Goal: Find specific page/section

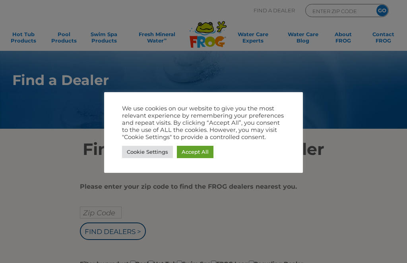
click at [225, 230] on div at bounding box center [203, 131] width 407 height 263
click at [109, 219] on div at bounding box center [203, 131] width 407 height 263
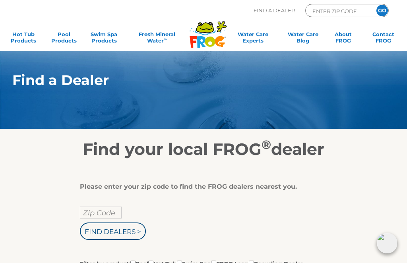
click at [113, 217] on input "Zip Code" at bounding box center [101, 213] width 42 height 12
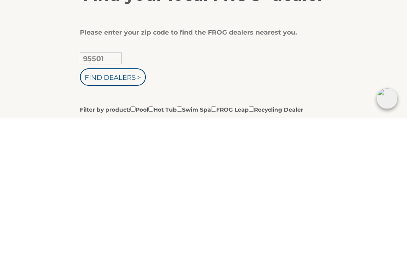
type input "95501"
click at [130, 213] on input "Find Dealers >" at bounding box center [113, 222] width 66 height 18
click at [154, 251] on input "Filter by product: Pool Hot Tub Swim Spa FROG Leap Recycling Dealer" at bounding box center [150, 253] width 5 height 5
checkbox input "true"
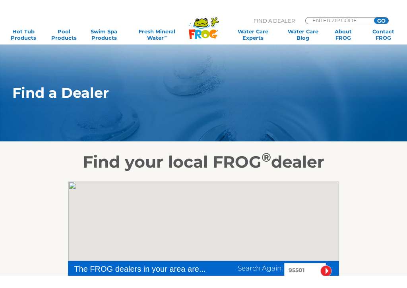
scroll to position [146, 0]
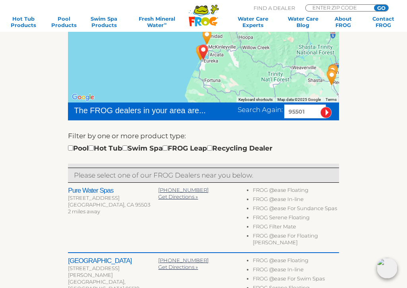
click at [383, 100] on div "To navigate the map with touch gestures double-tap and hold your finger on the …" at bounding box center [203, 281] width 407 height 537
click at [94, 149] on input "checkbox" at bounding box center [91, 148] width 5 height 5
checkbox input "true"
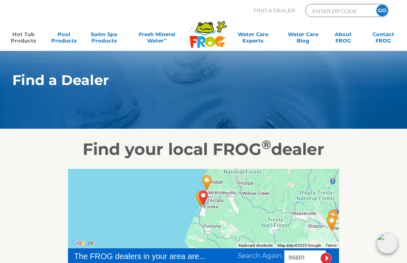
click at [19, 39] on link "Hot Tub Products" at bounding box center [23, 39] width 31 height 16
